Goal: Information Seeking & Learning: Learn about a topic

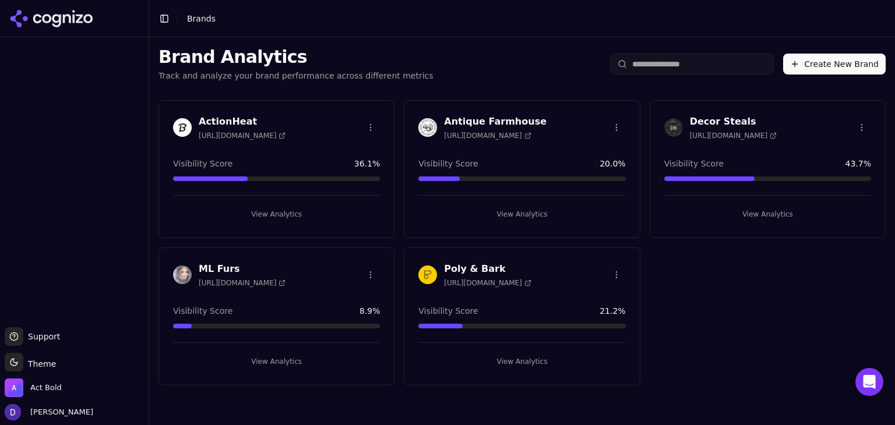
click at [485, 123] on h3 "Antique Farmhouse" at bounding box center [495, 122] width 103 height 14
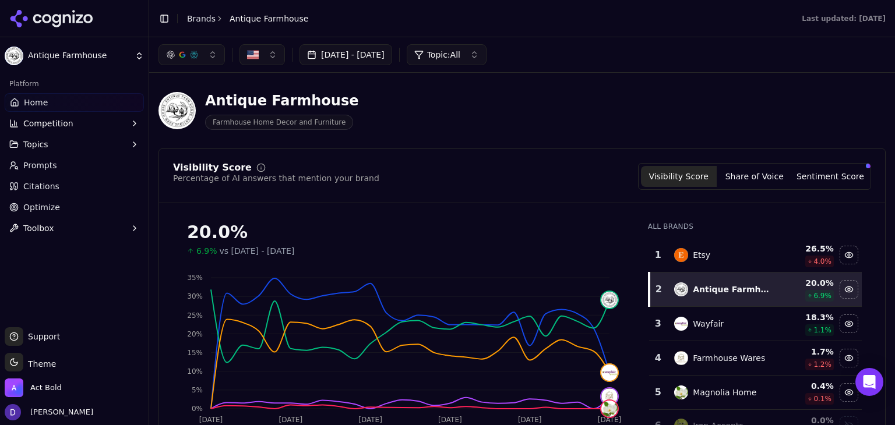
click at [336, 66] on div "[DATE] - [DATE] Topic: All" at bounding box center [522, 54] width 746 height 35
click at [337, 62] on button "[DATE] - [DATE]" at bounding box center [346, 54] width 93 height 21
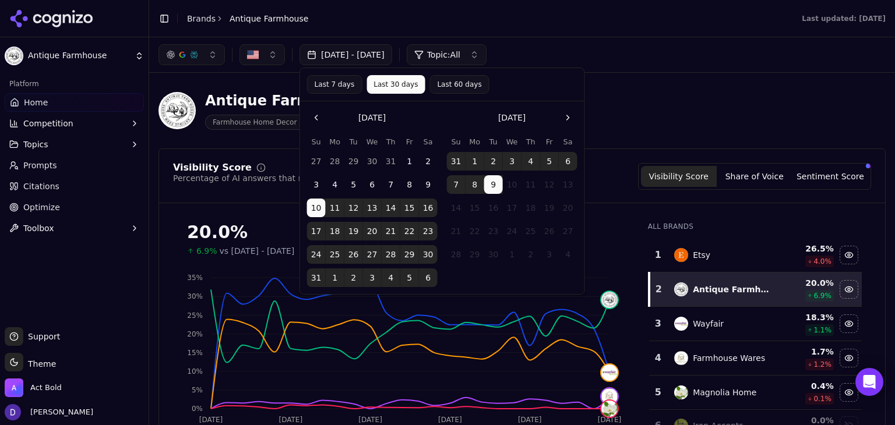
click at [329, 84] on button "Last 7 days" at bounding box center [334, 84] width 55 height 19
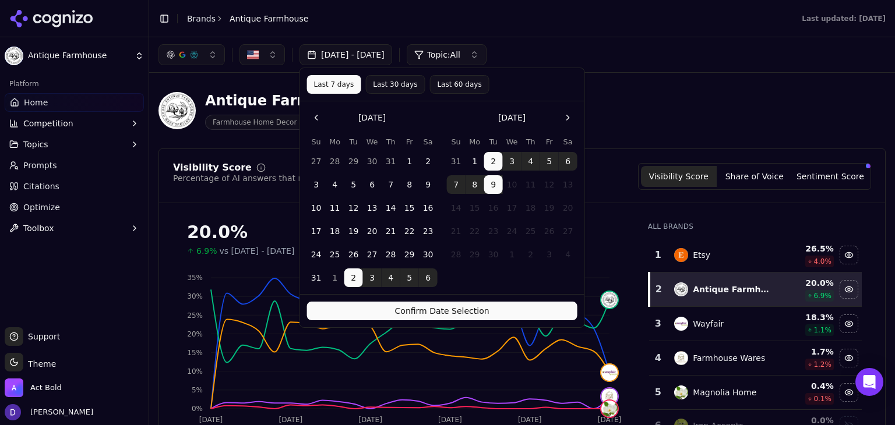
click at [456, 318] on button "Confirm Date Selection" at bounding box center [442, 311] width 270 height 19
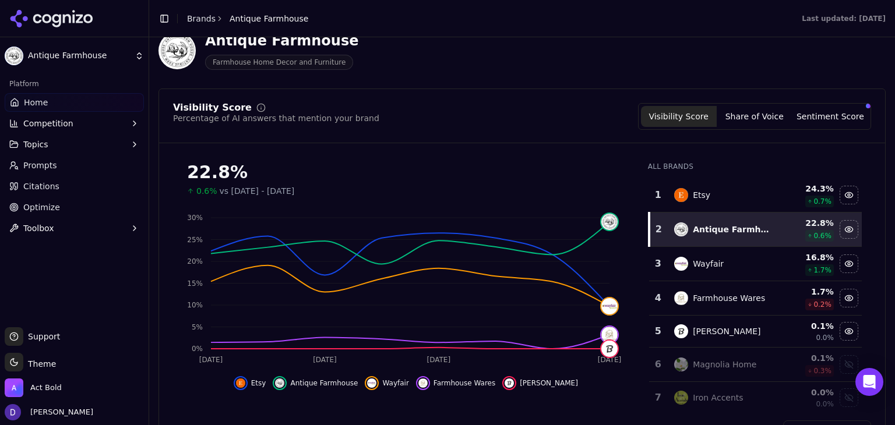
scroll to position [70, 0]
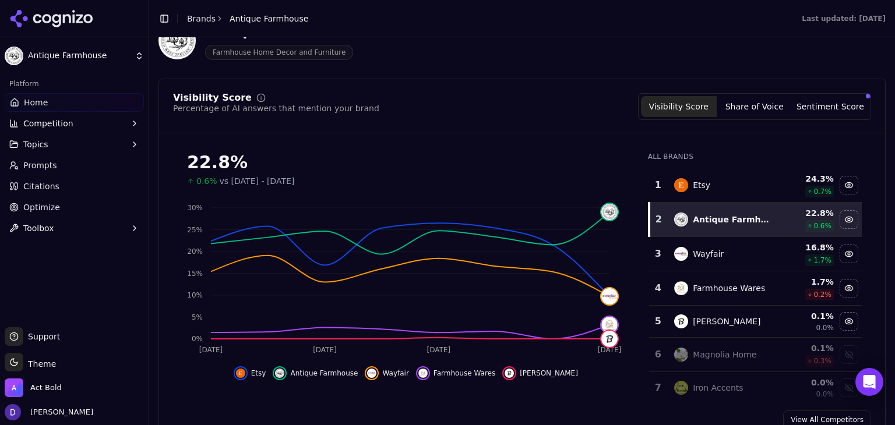
click at [741, 100] on button "Share of Voice" at bounding box center [755, 106] width 76 height 21
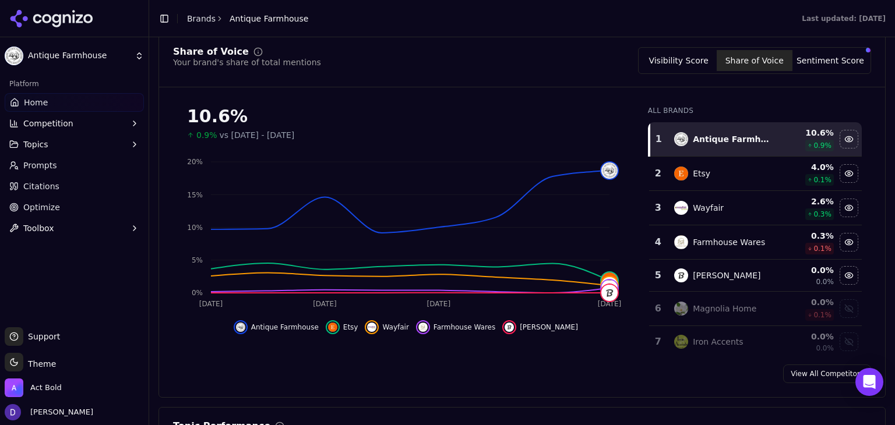
scroll to position [122, 0]
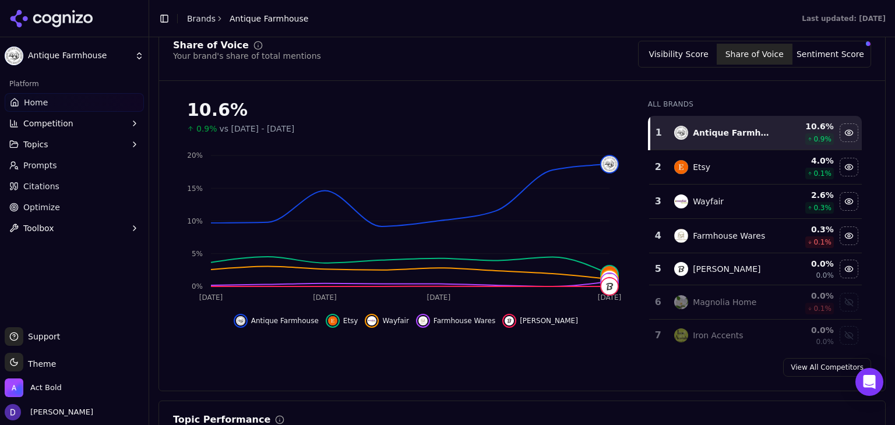
click at [73, 89] on div "Platform" at bounding box center [74, 84] width 139 height 19
click at [51, 107] on link "Home" at bounding box center [74, 102] width 139 height 19
click at [64, 103] on link "Home" at bounding box center [74, 102] width 139 height 19
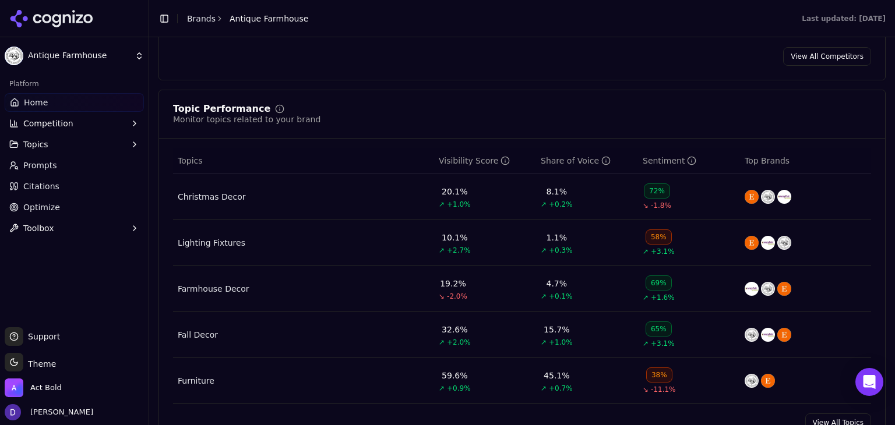
scroll to position [510, 0]
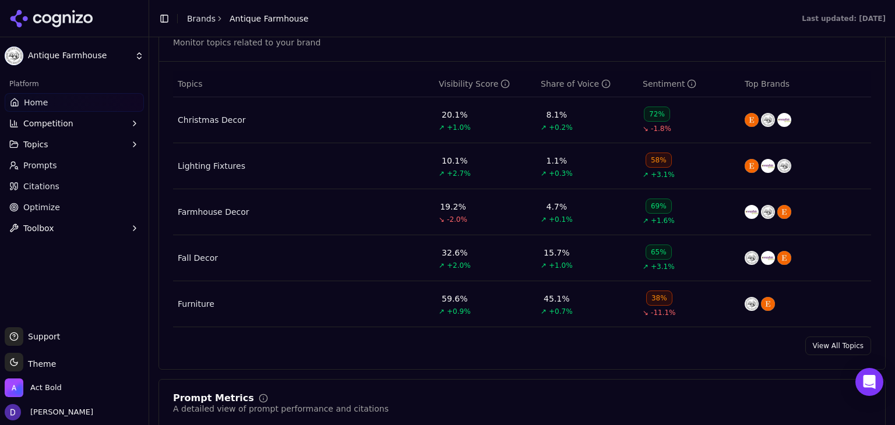
click at [818, 340] on link "View All Topics" at bounding box center [838, 346] width 66 height 19
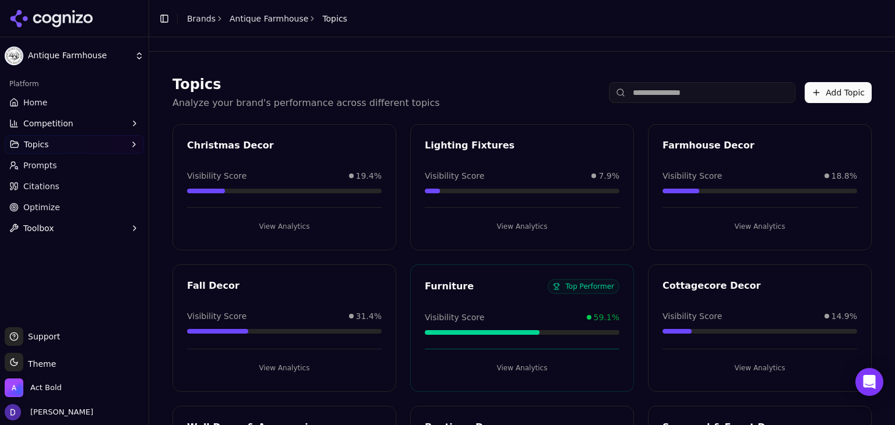
click at [82, 107] on link "Home" at bounding box center [74, 102] width 139 height 19
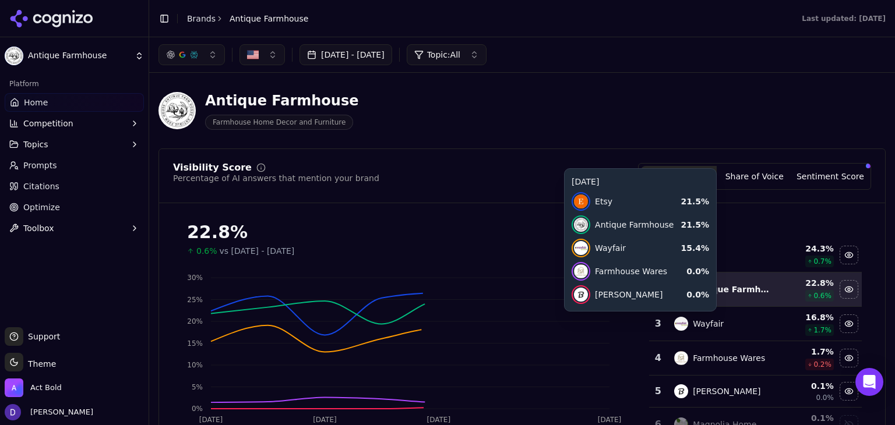
scroll to position [311, 0]
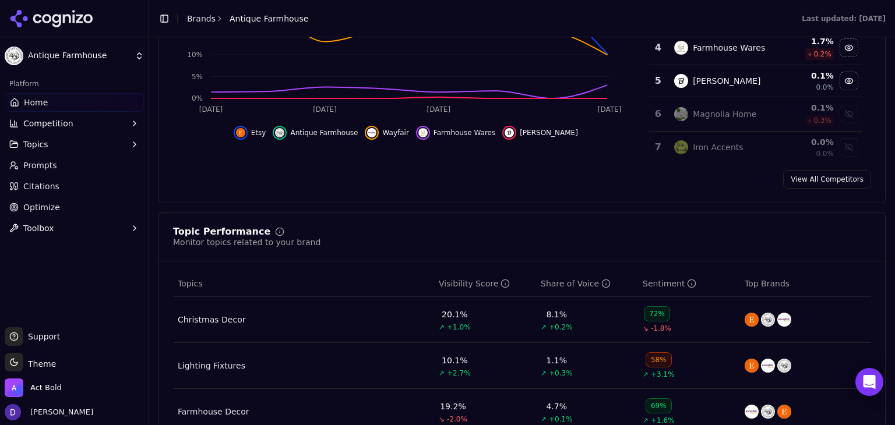
click at [790, 187] on link "View All Competitors" at bounding box center [827, 179] width 88 height 19
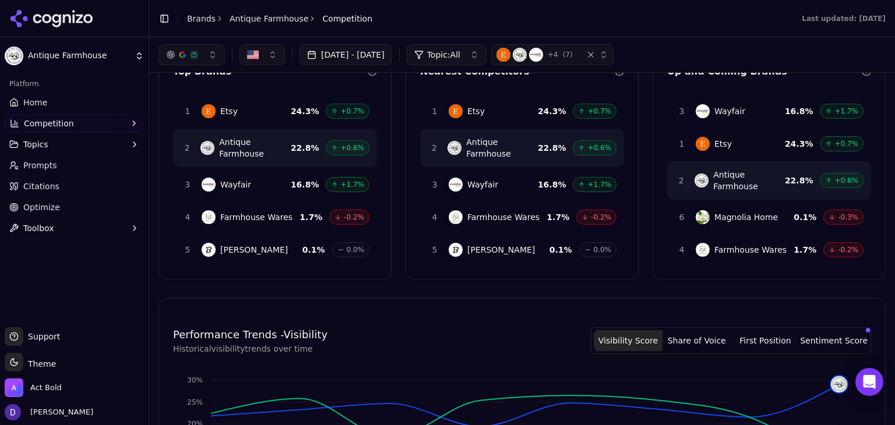
scroll to position [78, 0]
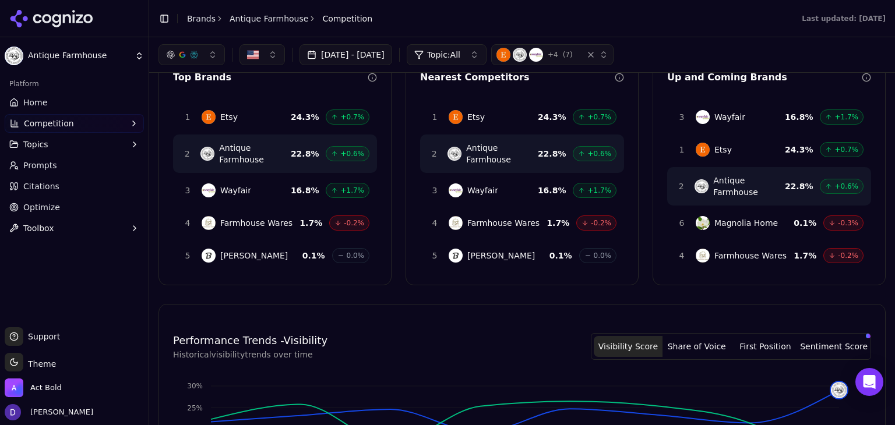
click at [90, 110] on link "Home" at bounding box center [74, 102] width 139 height 19
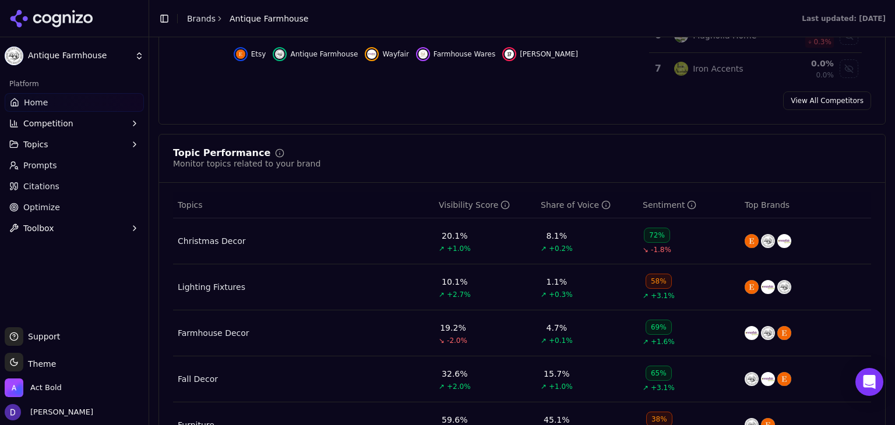
scroll to position [543, 0]
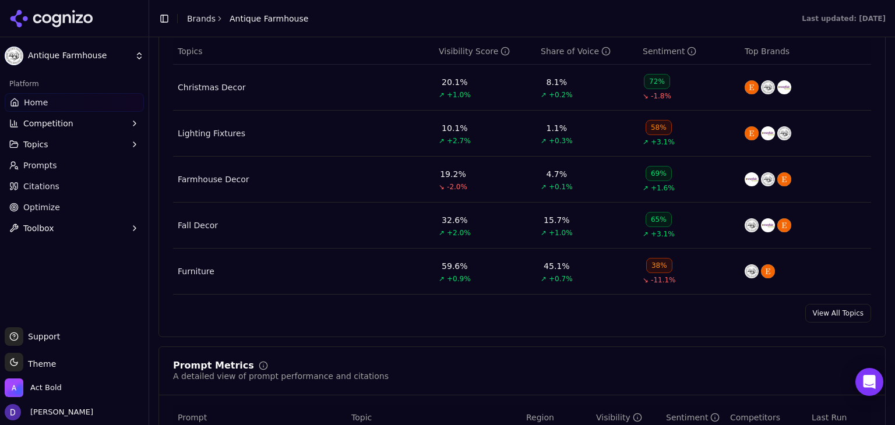
click at [836, 312] on link "View All Topics" at bounding box center [838, 313] width 66 height 19
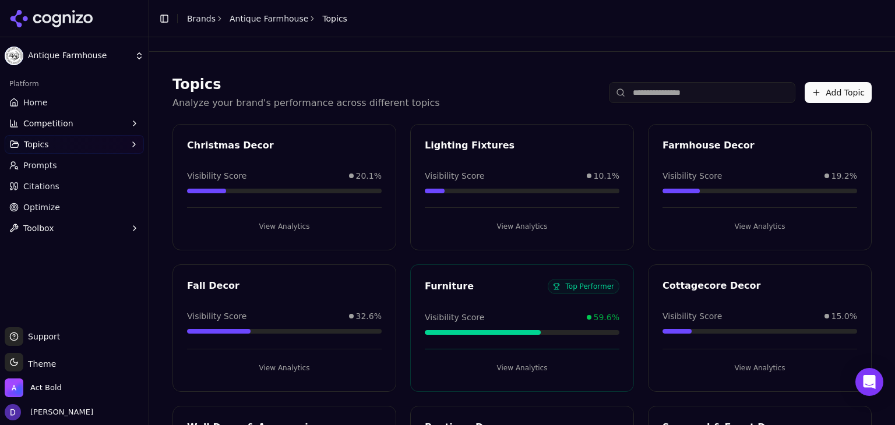
click at [201, 16] on link "Brands" at bounding box center [201, 18] width 29 height 9
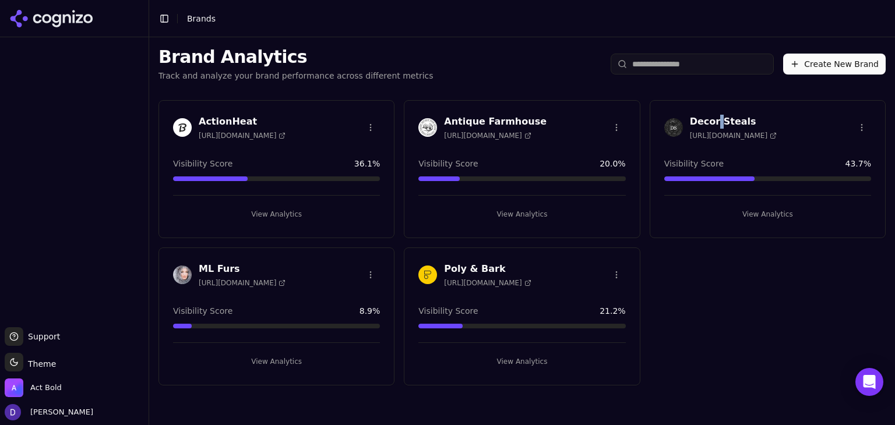
click at [716, 115] on h3 "Decor Steals" at bounding box center [733, 122] width 87 height 14
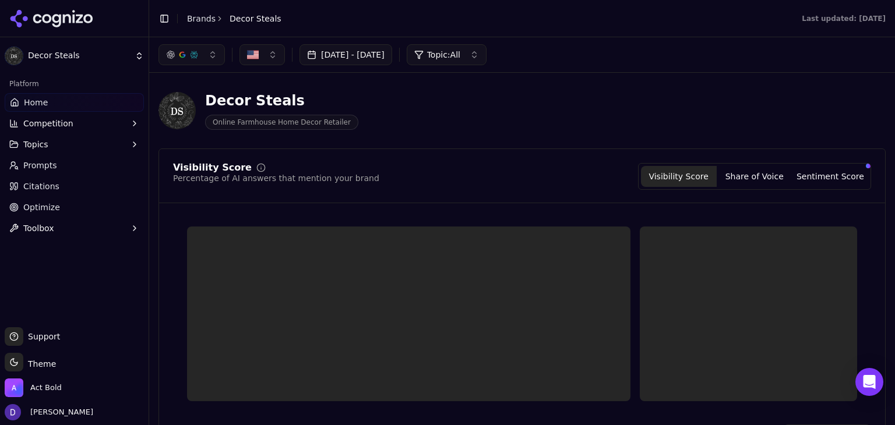
click at [362, 57] on button "[DATE] - [DATE]" at bounding box center [346, 54] width 93 height 21
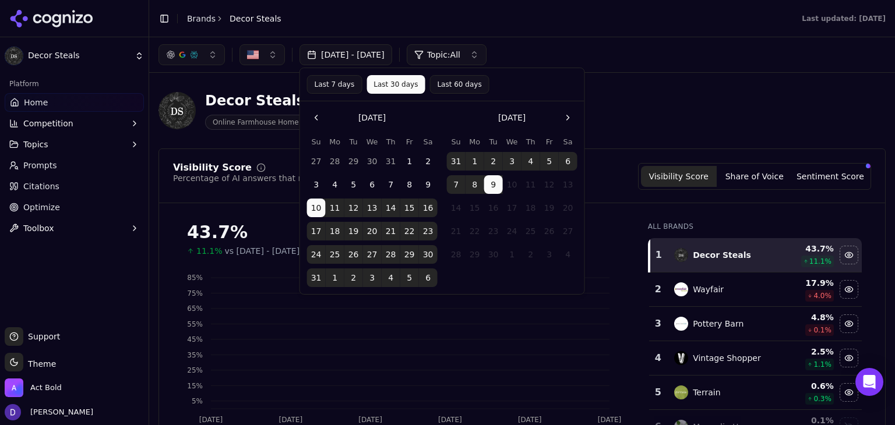
click at [344, 84] on button "Last 7 days" at bounding box center [334, 84] width 55 height 19
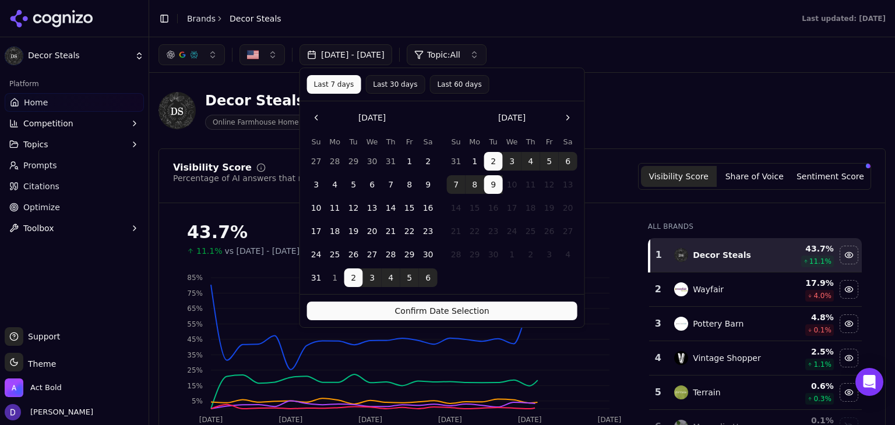
click at [396, 307] on button "Confirm Date Selection" at bounding box center [442, 311] width 270 height 19
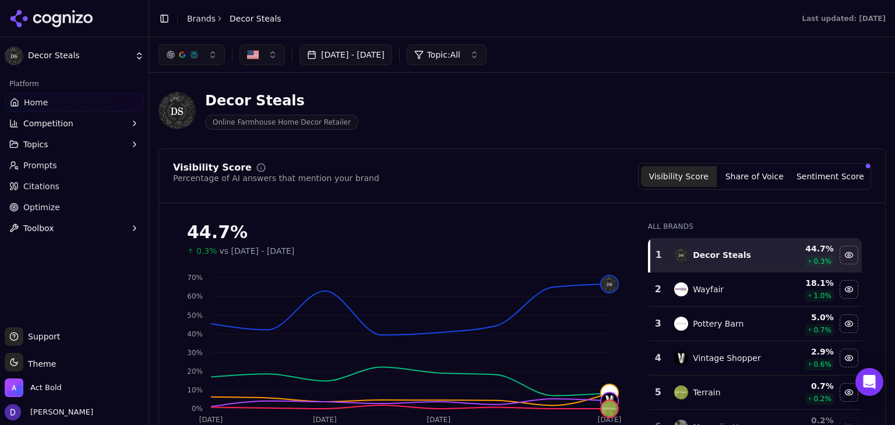
scroll to position [78, 0]
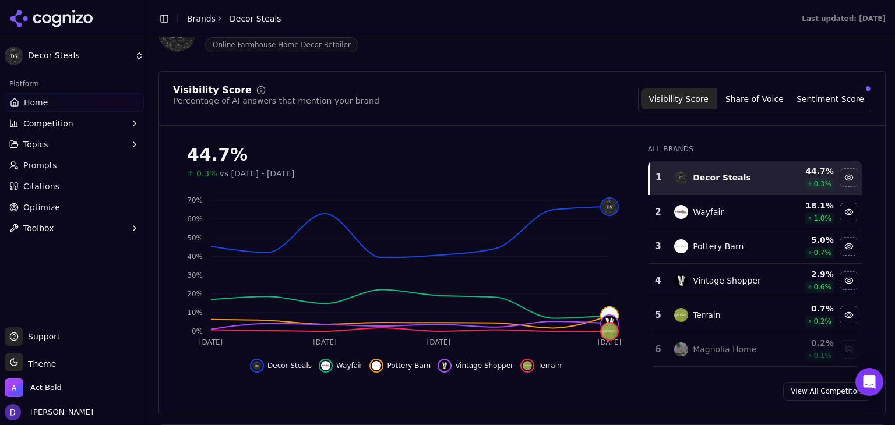
click at [741, 96] on button "Share of Voice" at bounding box center [755, 99] width 76 height 21
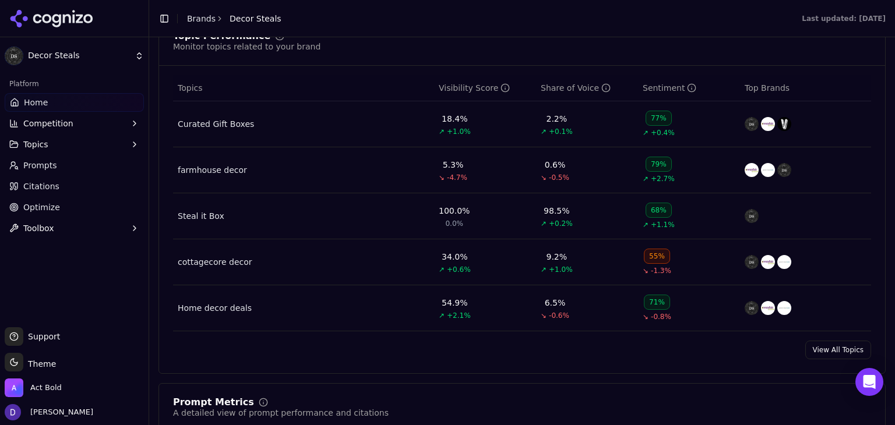
scroll to position [544, 0]
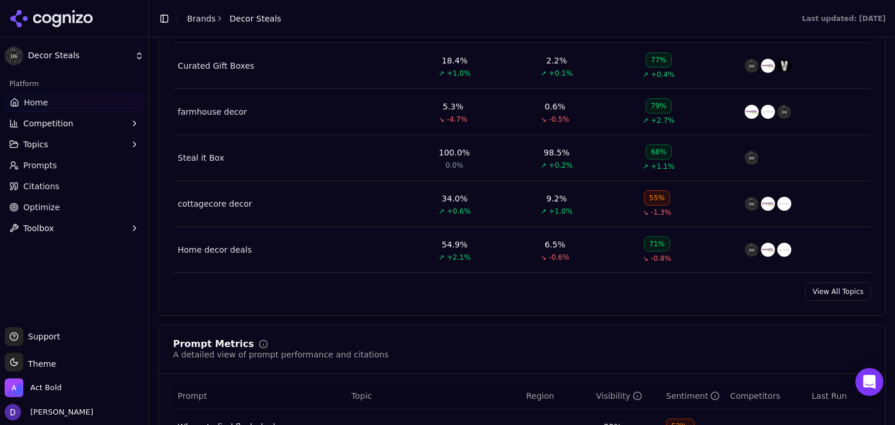
click at [826, 295] on link "View All Topics" at bounding box center [838, 292] width 66 height 19
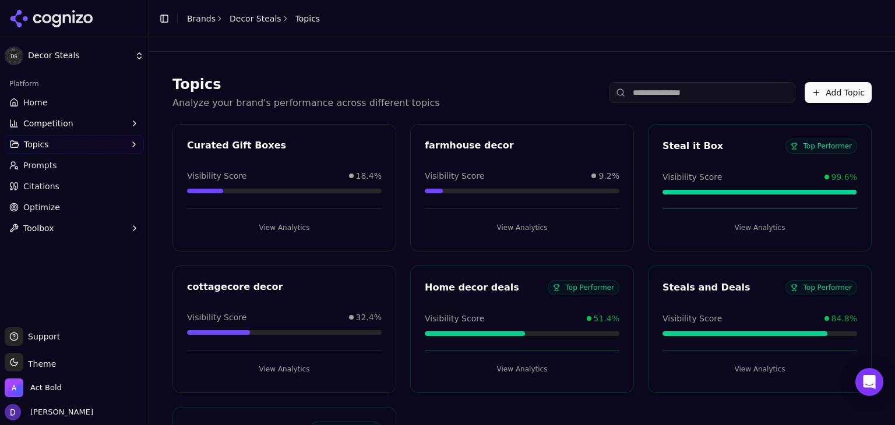
click at [54, 97] on link "Home" at bounding box center [74, 102] width 139 height 19
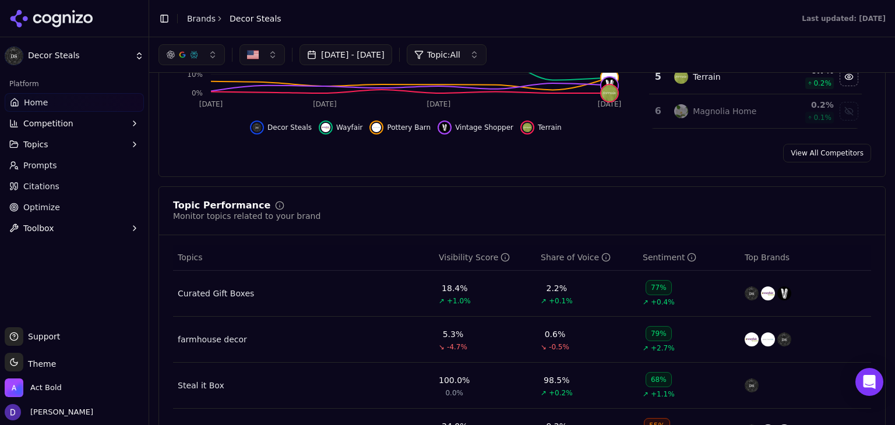
scroll to position [155, 0]
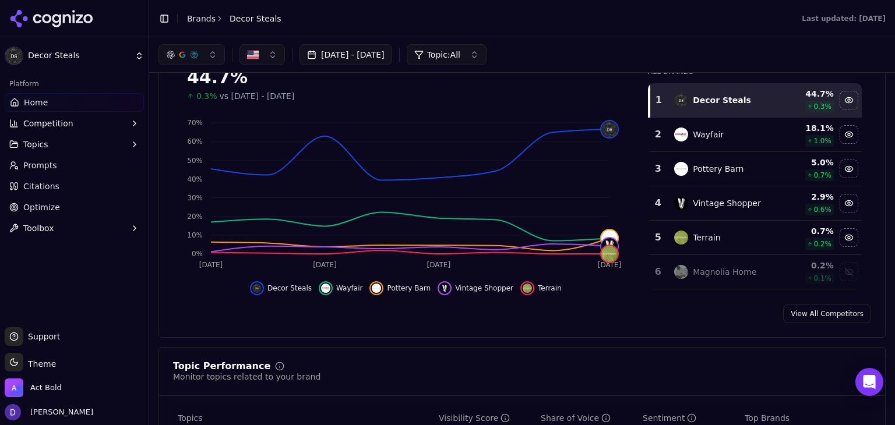
click at [783, 313] on link "View All Competitors" at bounding box center [827, 314] width 88 height 19
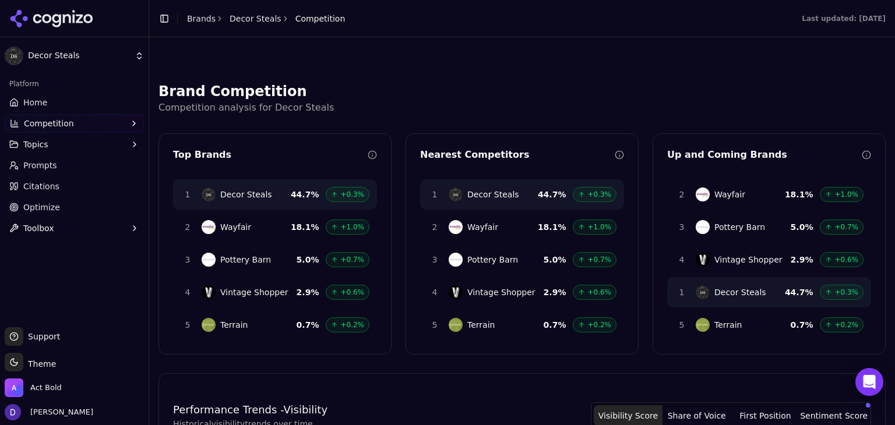
scroll to position [473, 0]
